Goal: Task Accomplishment & Management: Use online tool/utility

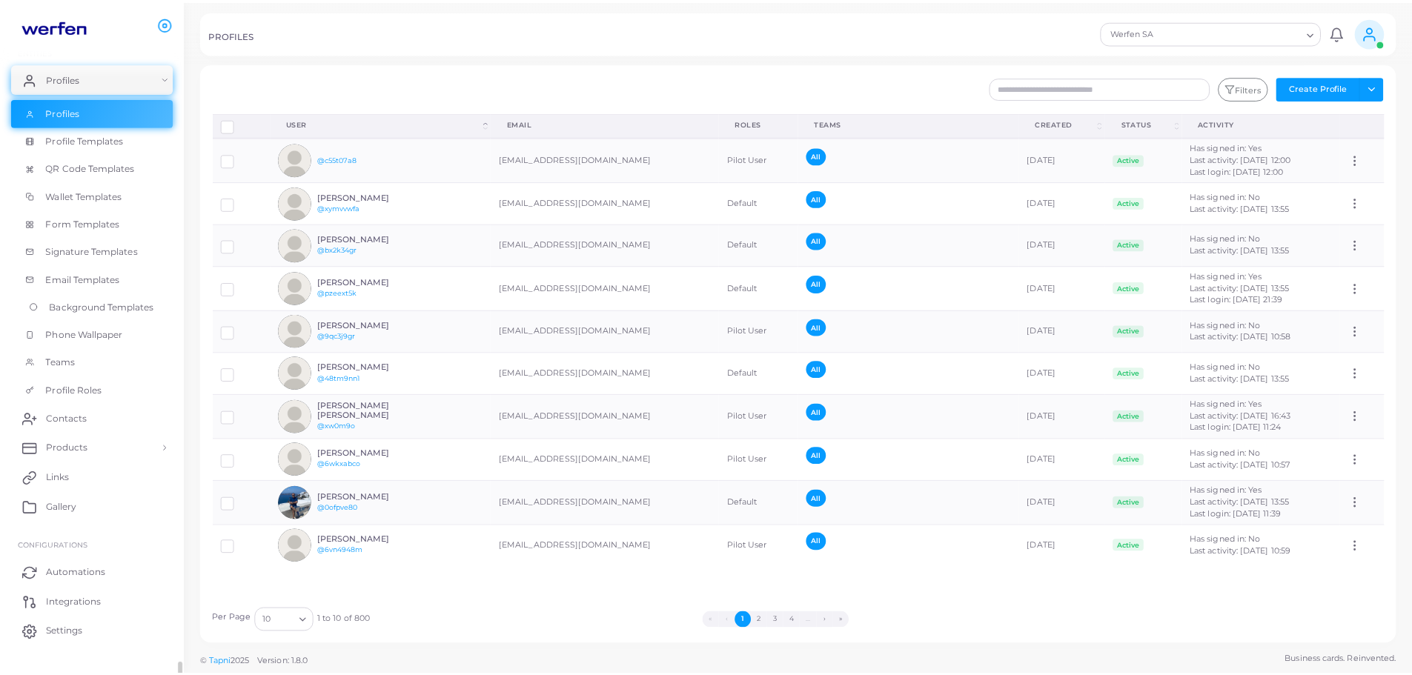
scroll to position [174, 0]
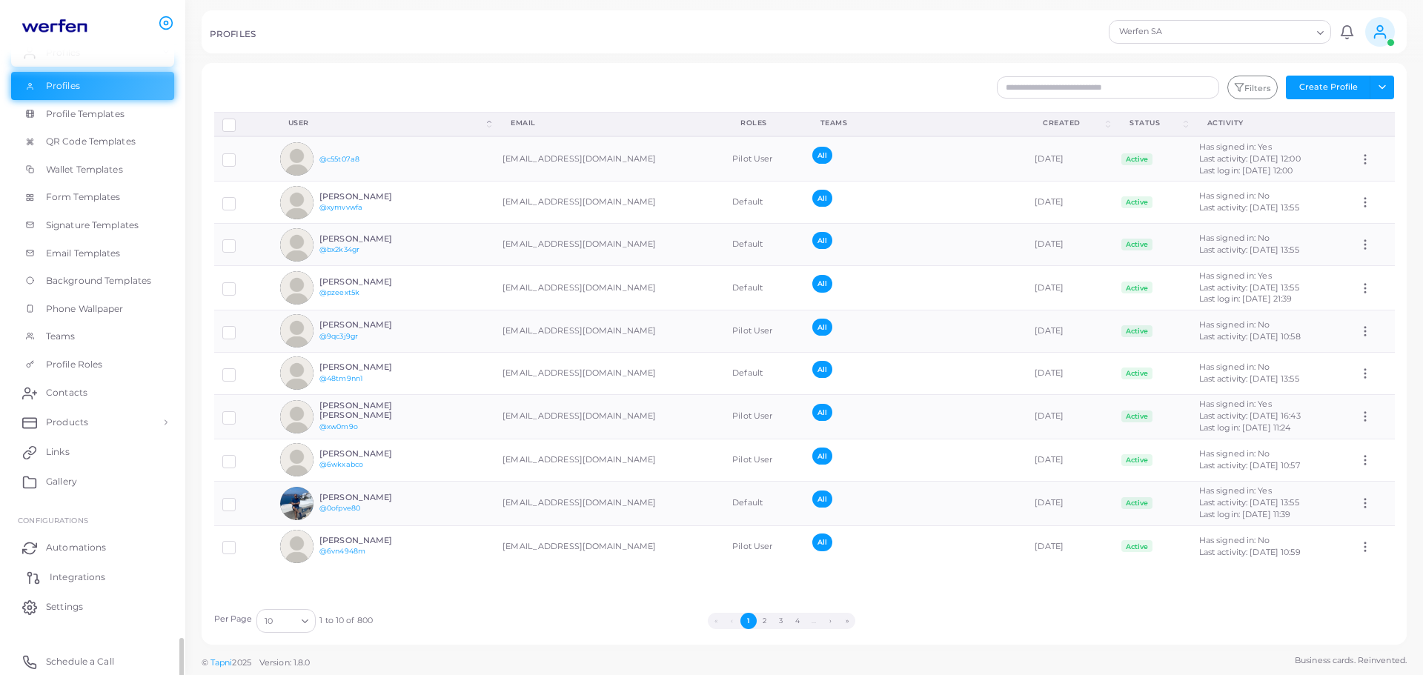
click at [95, 581] on span "Integrations" at bounding box center [78, 577] width 56 height 13
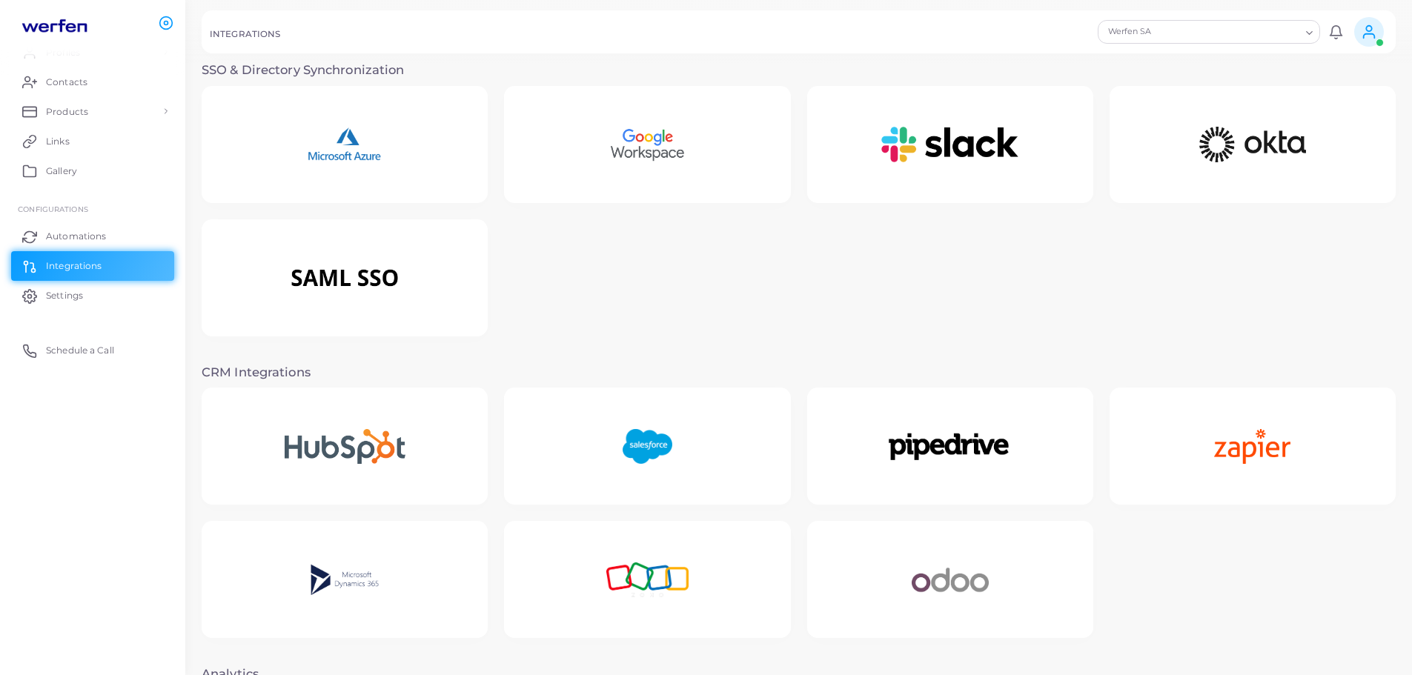
click at [342, 153] on img at bounding box center [345, 145] width 132 height 93
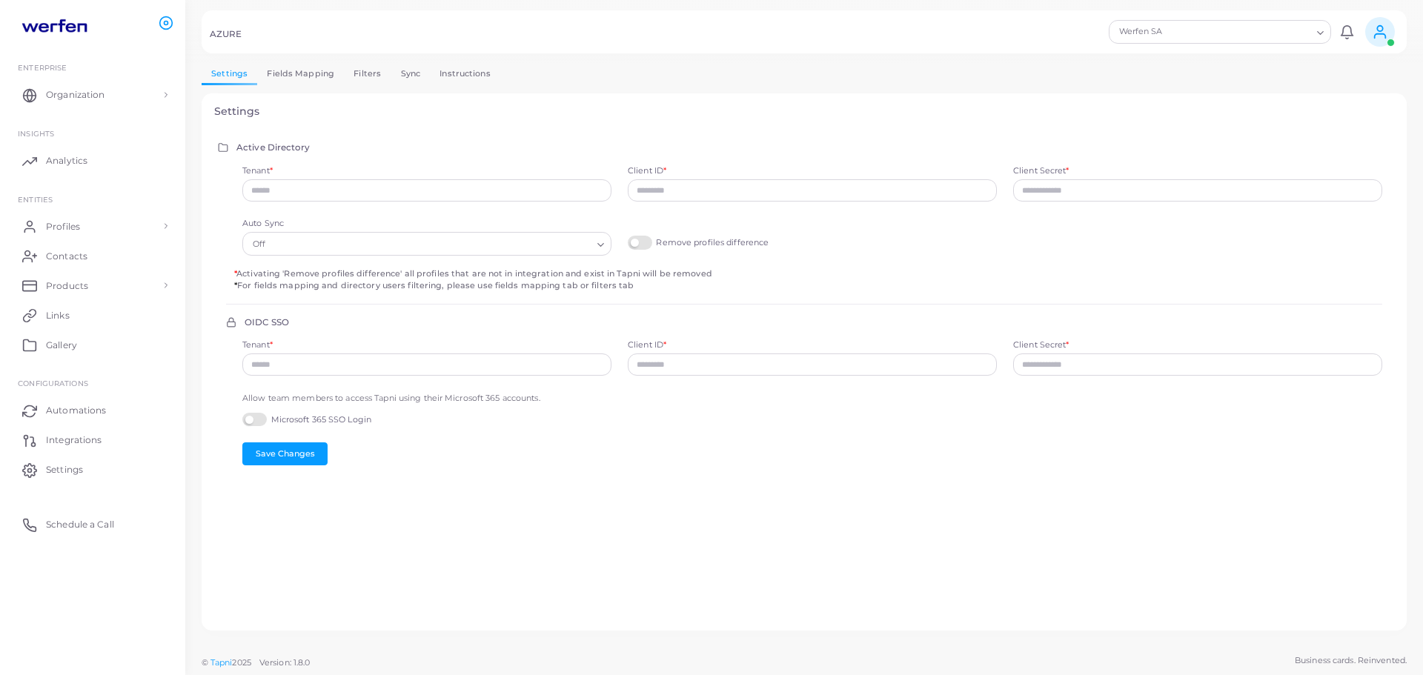
type input "**********"
click at [408, 78] on link "Sync" at bounding box center [410, 73] width 39 height 21
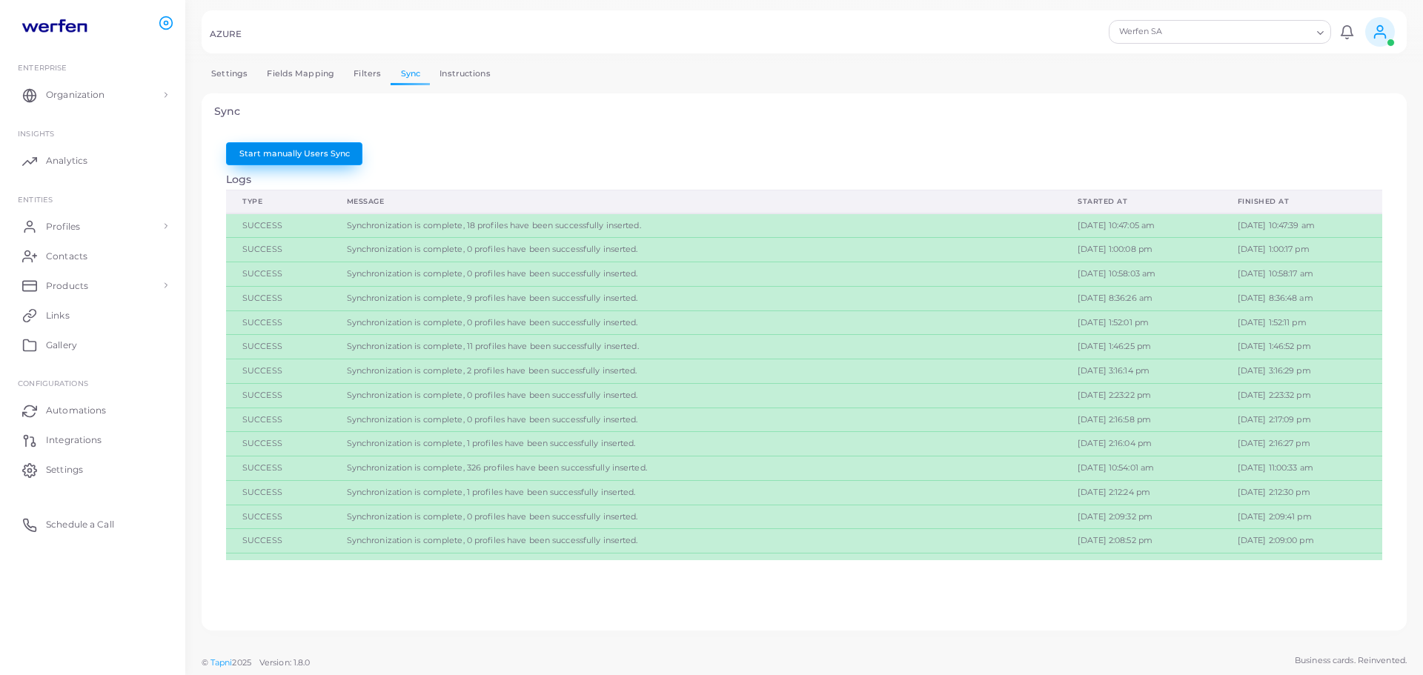
click at [288, 155] on button "Start manually Users Sync" at bounding box center [294, 153] width 136 height 22
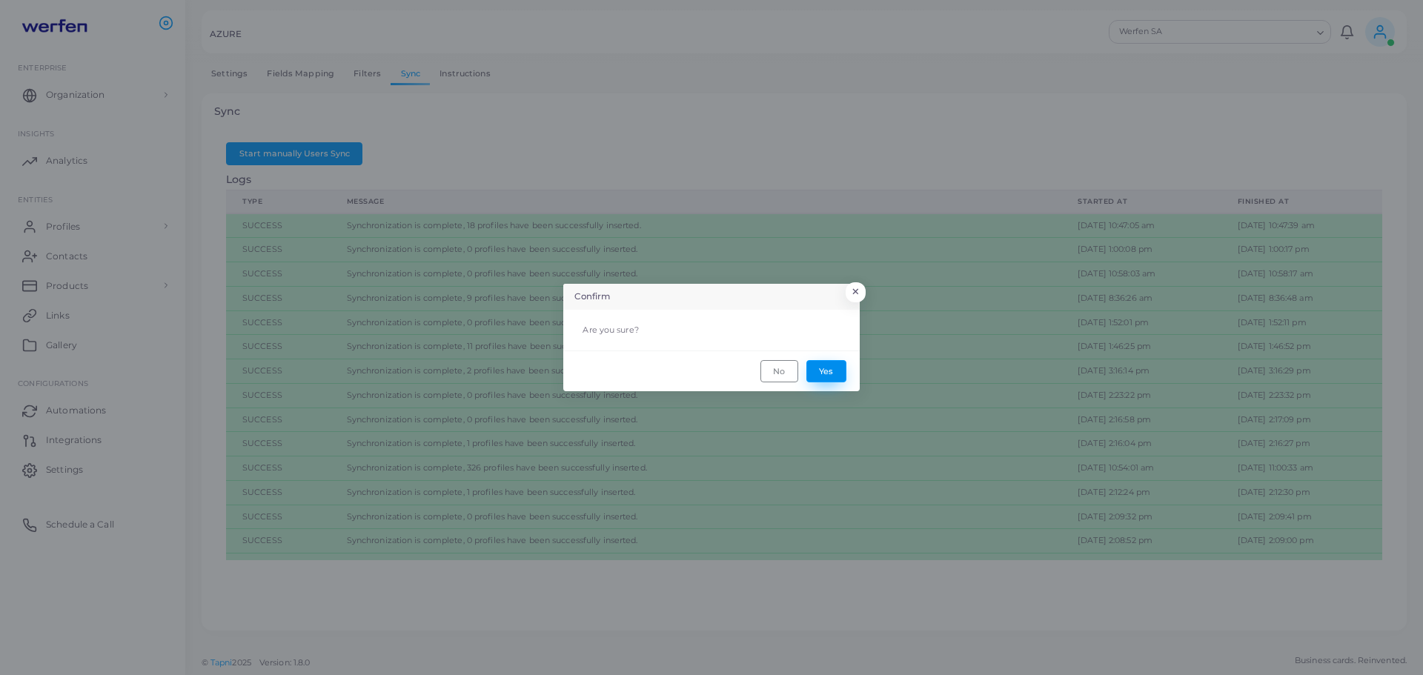
click at [823, 374] on button "Yes" at bounding box center [826, 371] width 40 height 22
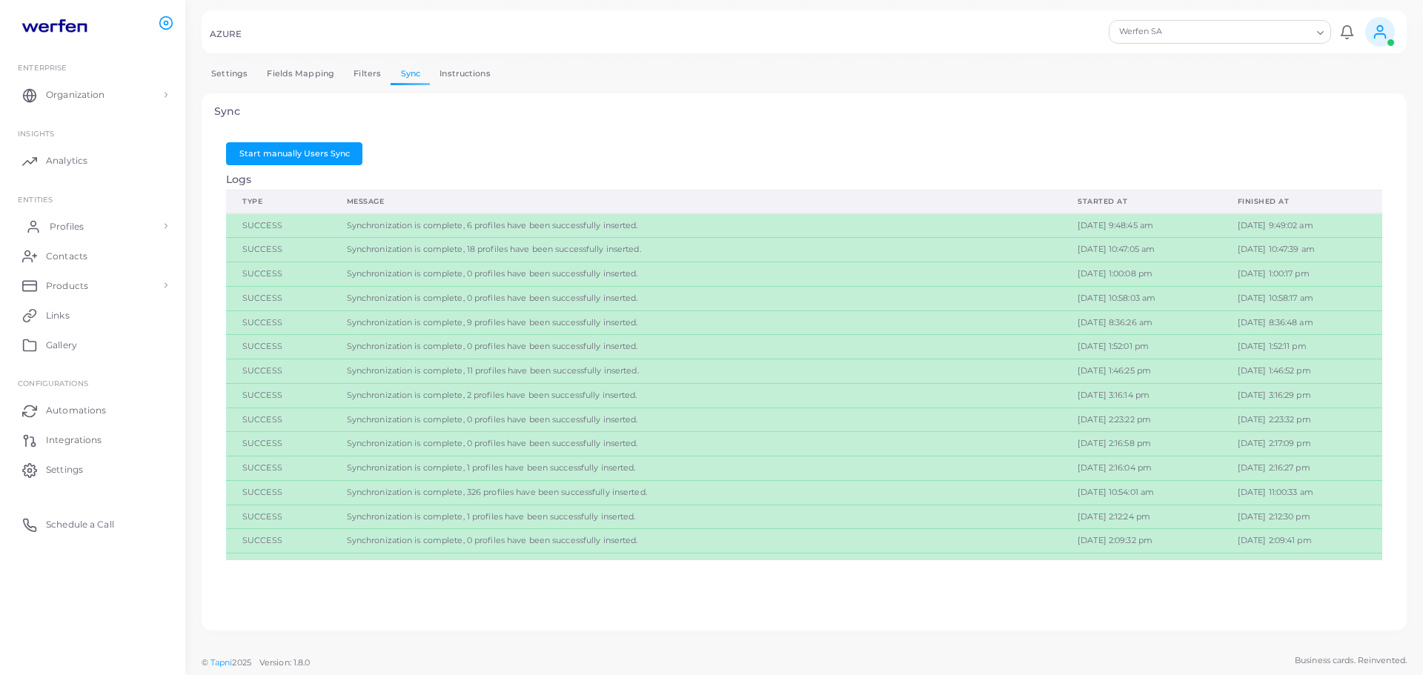
click at [92, 226] on link "Profiles" at bounding box center [92, 226] width 163 height 30
click at [65, 260] on span "Profiles" at bounding box center [67, 259] width 34 height 13
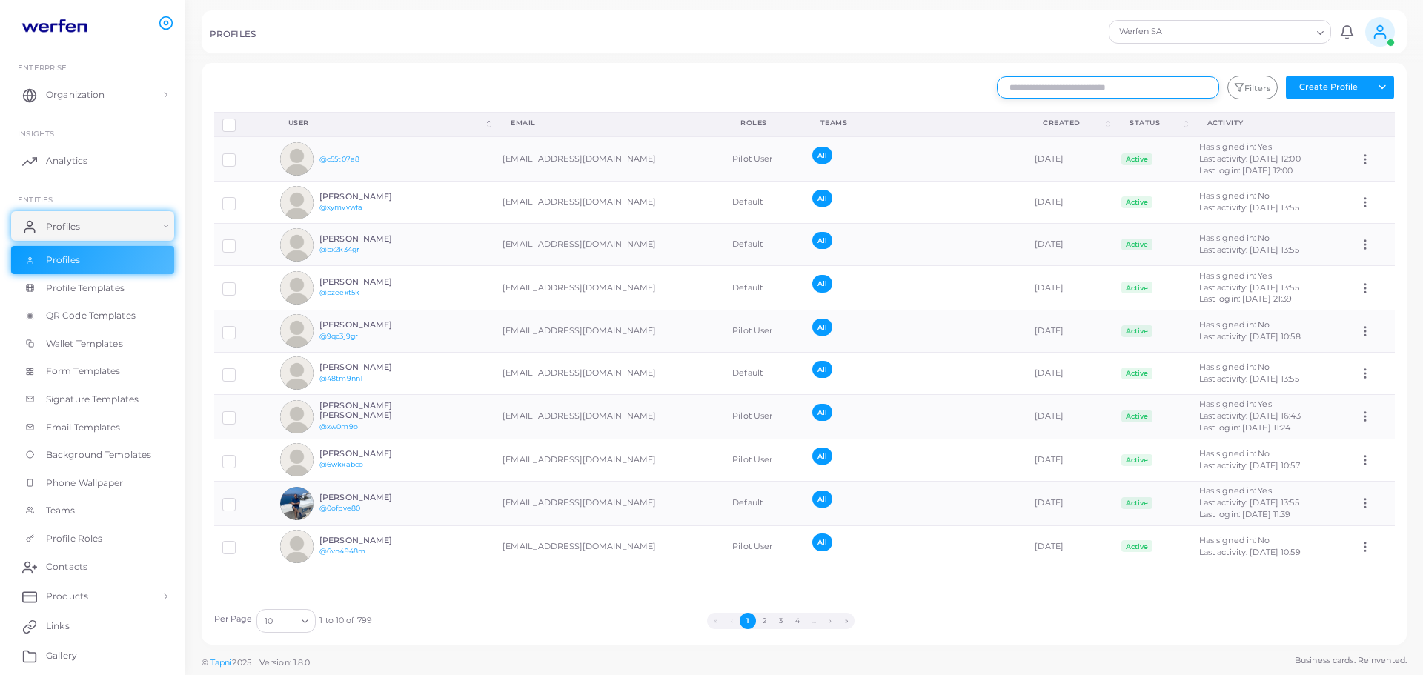
click at [1074, 86] on input "text" at bounding box center [1108, 87] width 222 height 22
click at [1067, 85] on input "text" at bounding box center [1108, 87] width 222 height 22
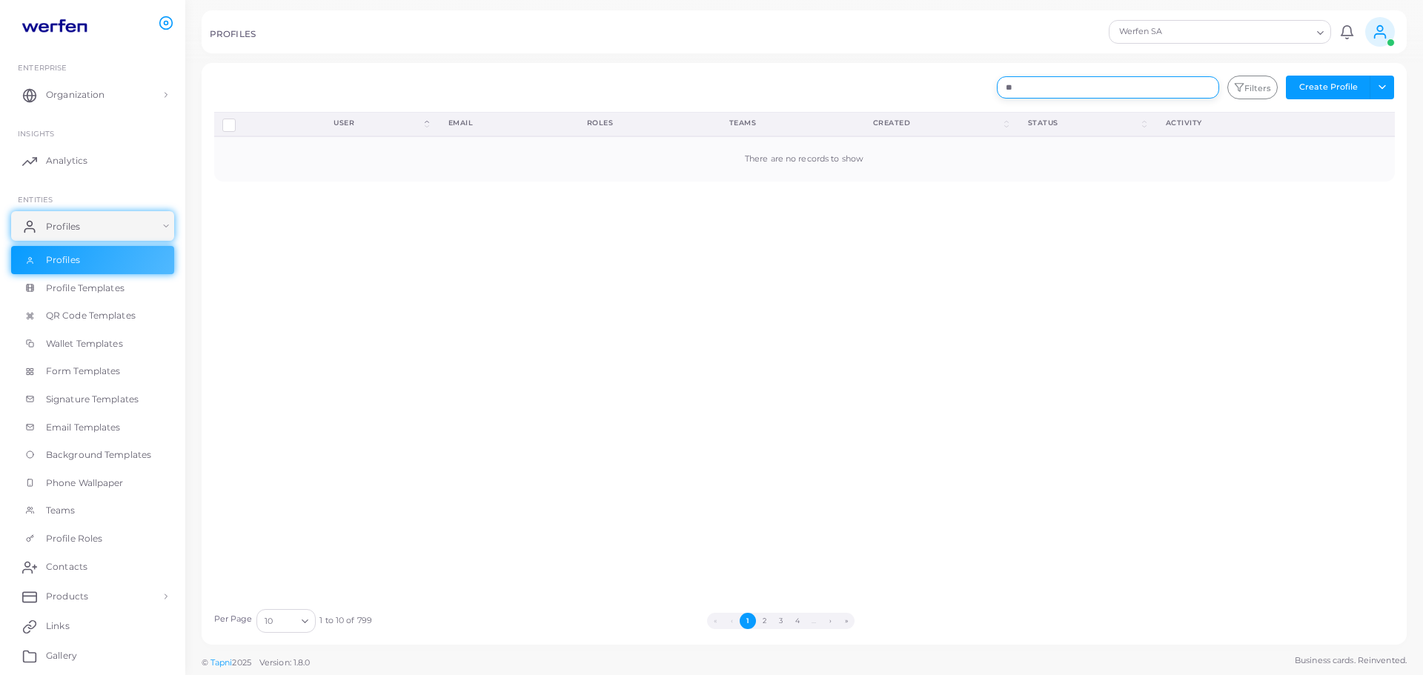
type input "*"
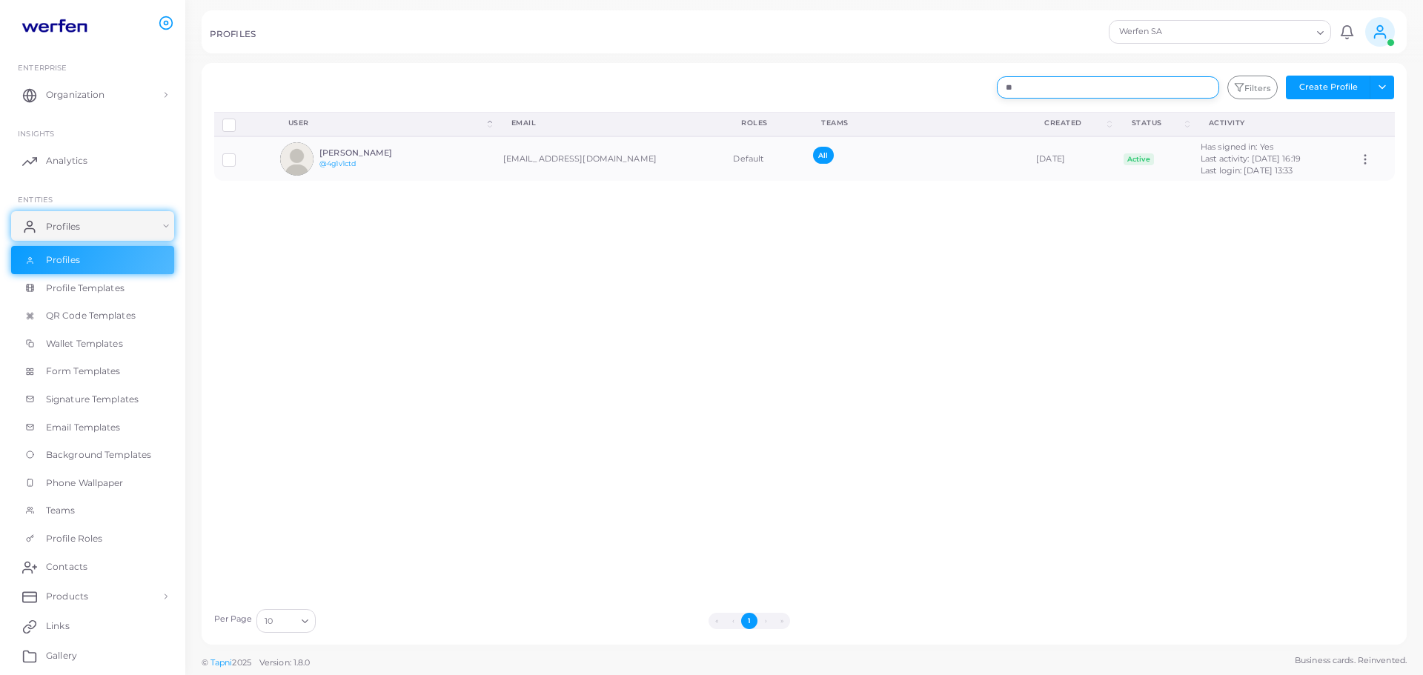
type input "*"
type input "********"
